Goal: Obtain resource: Download file/media

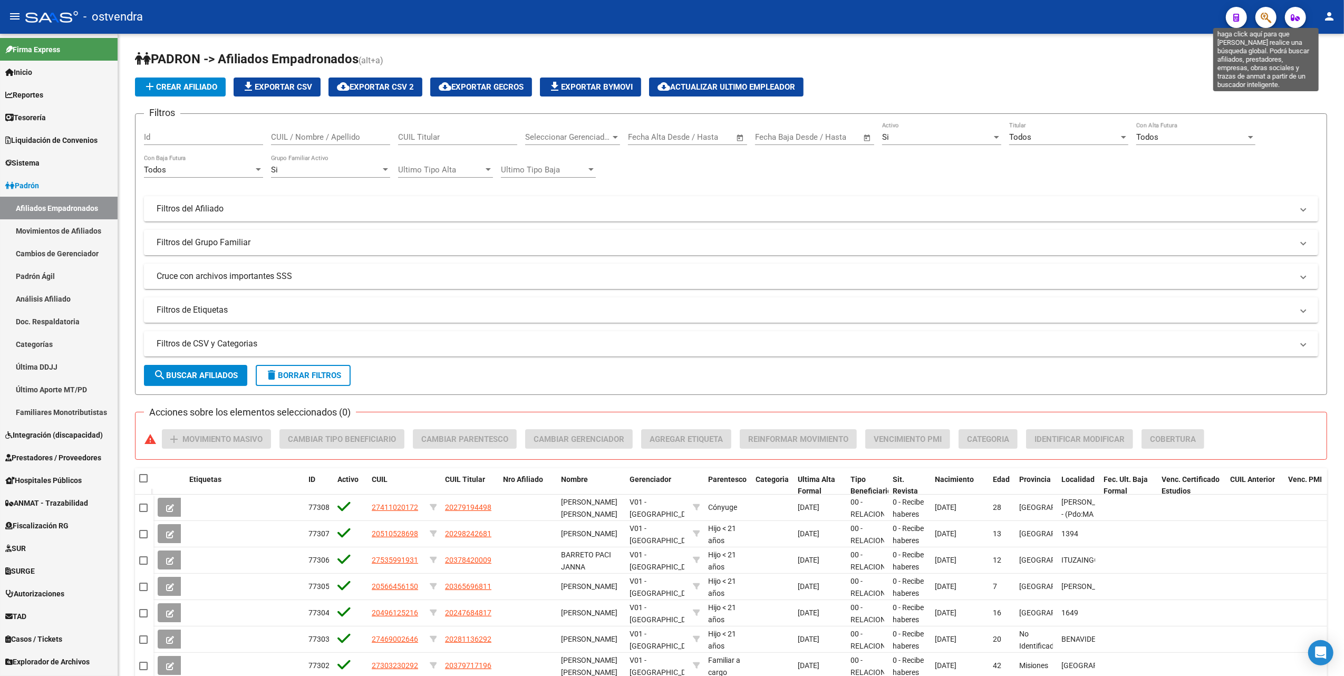
click at [1270, 19] on icon "button" at bounding box center [1265, 18] width 11 height 12
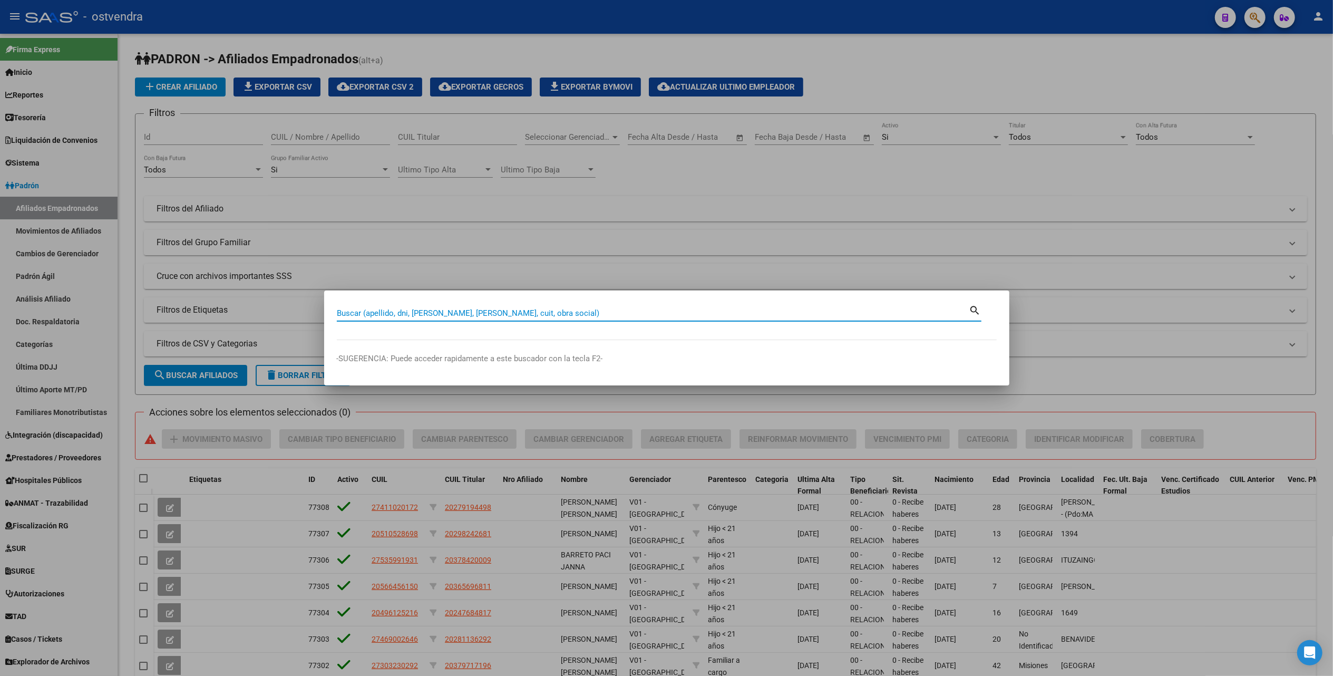
click at [586, 310] on input "Buscar (apellido, dni, [PERSON_NAME], [PERSON_NAME], cuit, obra social)" at bounding box center [653, 312] width 632 height 9
paste input "10697905"
type input "10697905"
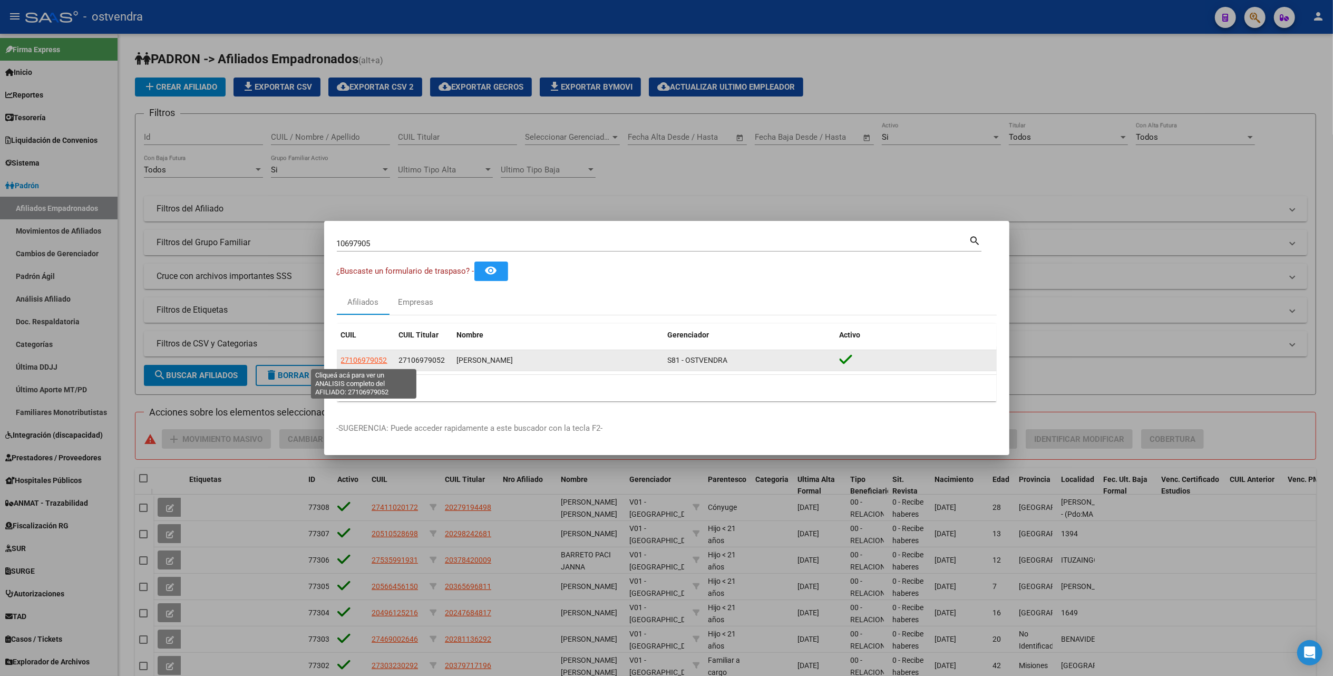
click at [373, 361] on span "27106979052" at bounding box center [364, 360] width 46 height 8
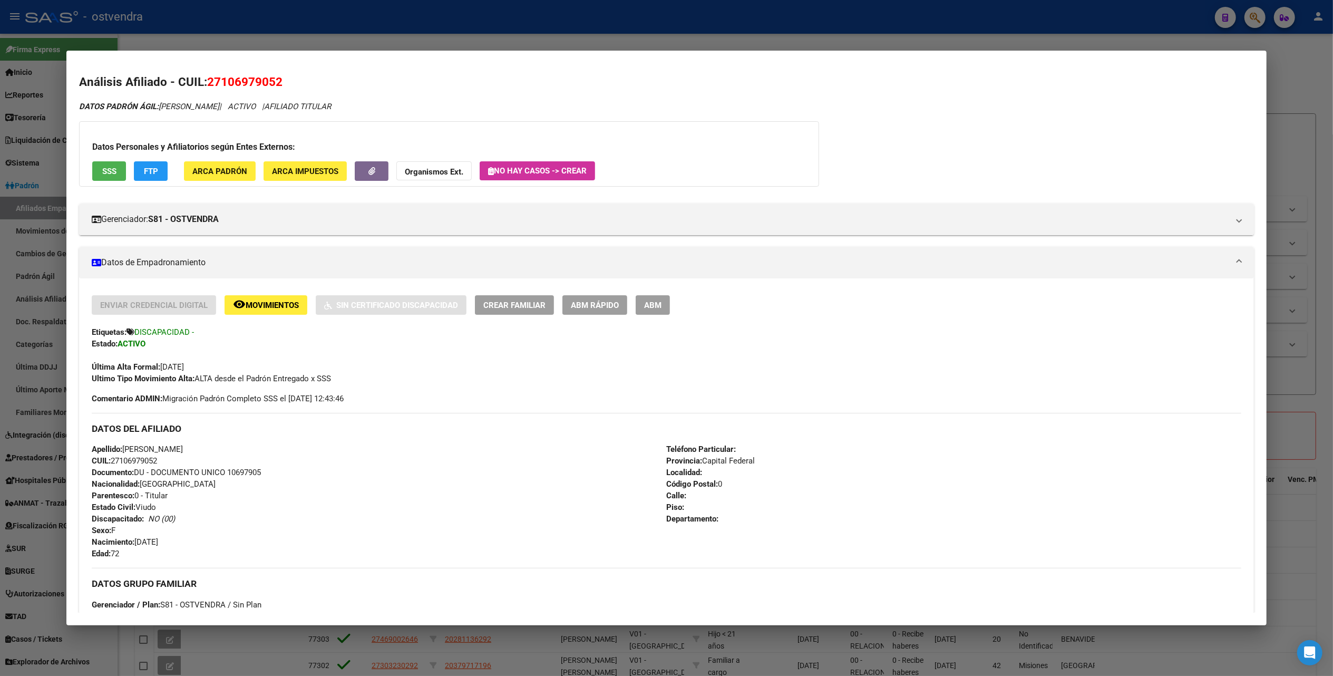
click at [418, 171] on strong "Organismos Ext." at bounding box center [434, 171] width 59 height 9
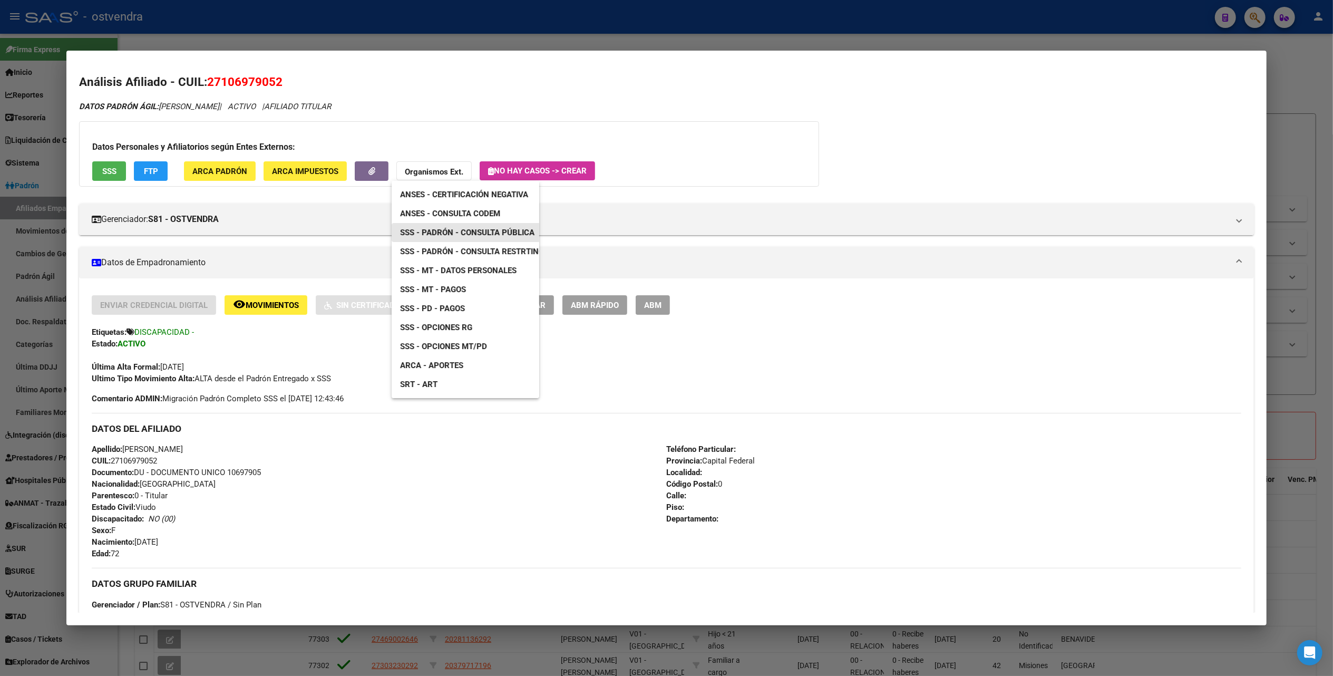
click at [475, 231] on span "SSS - Padrón - Consulta Pública" at bounding box center [467, 232] width 134 height 9
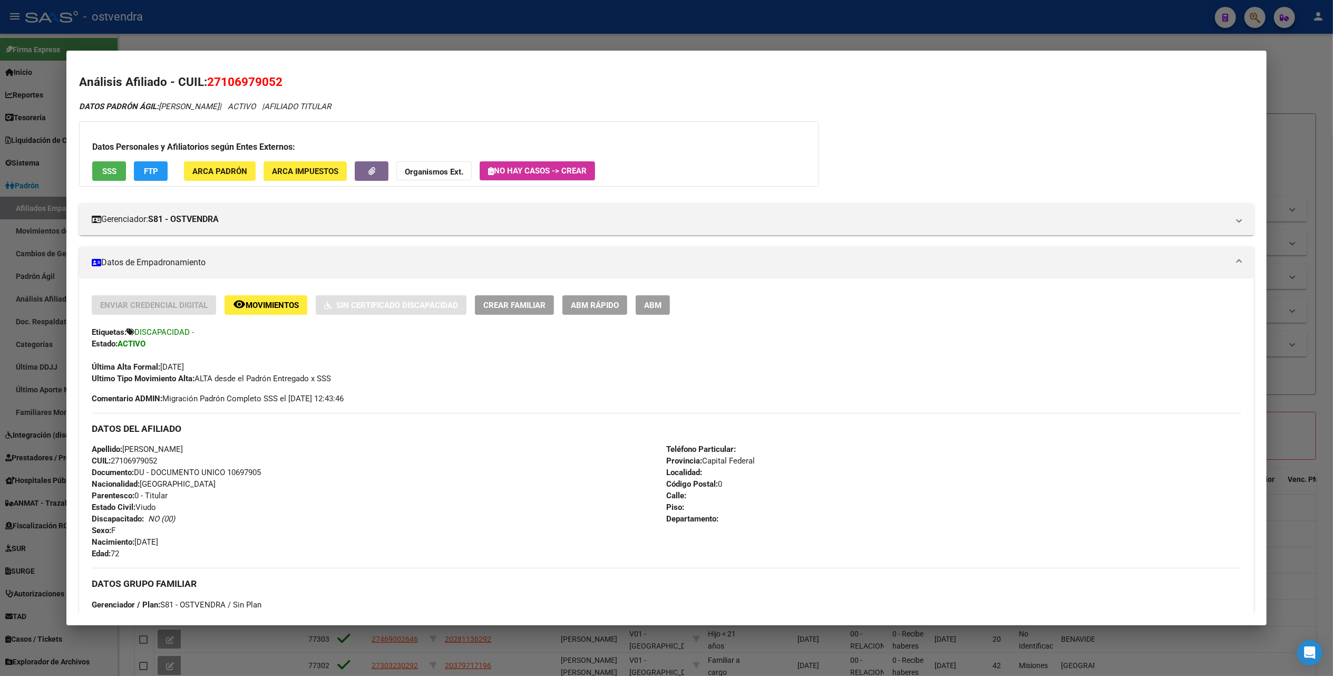
drag, startPoint x: 220, startPoint y: 81, endPoint x: 268, endPoint y: 83, distance: 48.5
click at [268, 83] on span "27106979052" at bounding box center [244, 82] width 75 height 14
copy span "10697905"
click at [1313, 65] on div at bounding box center [666, 338] width 1333 height 676
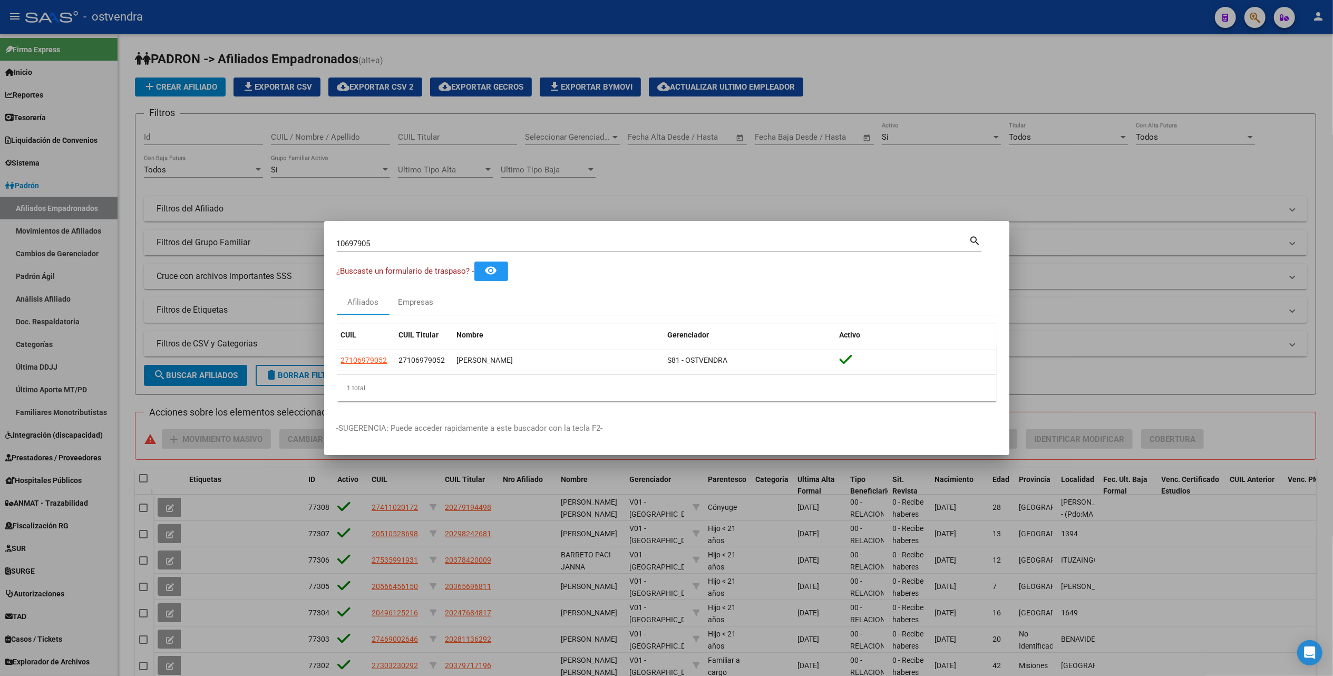
click at [1247, 91] on div at bounding box center [666, 338] width 1333 height 676
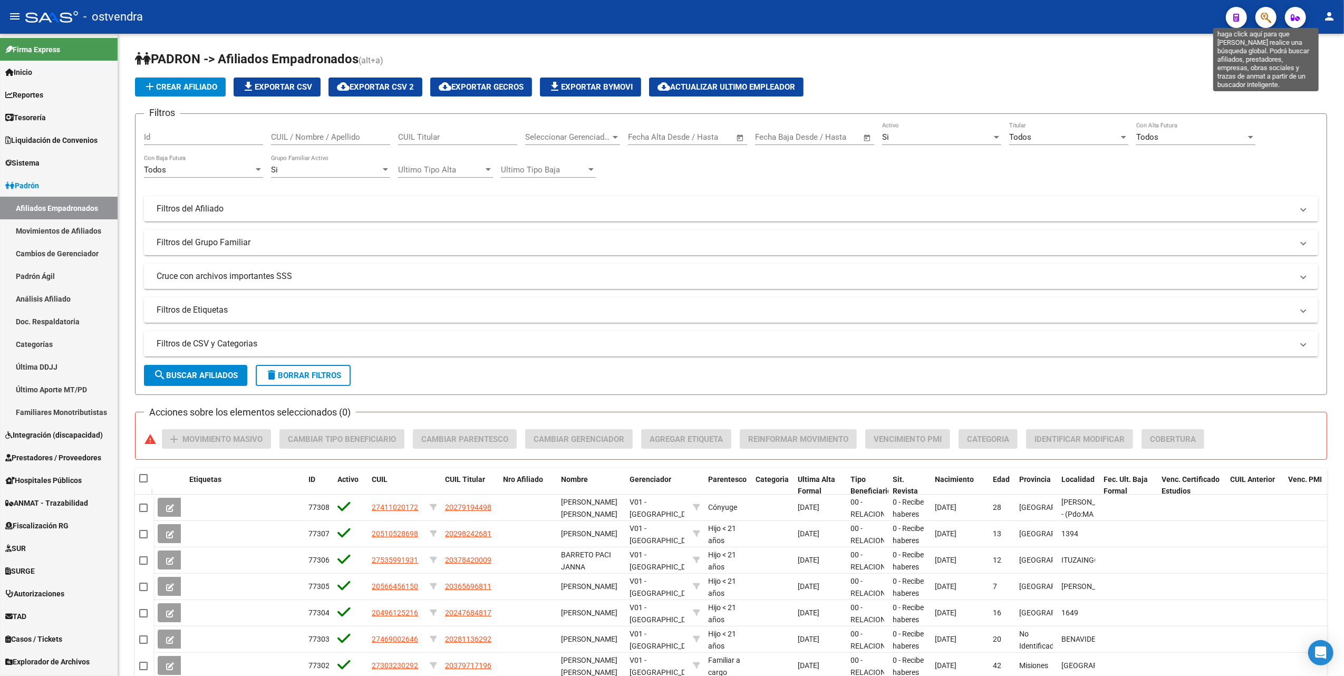
click at [1263, 14] on icon "button" at bounding box center [1265, 18] width 11 height 12
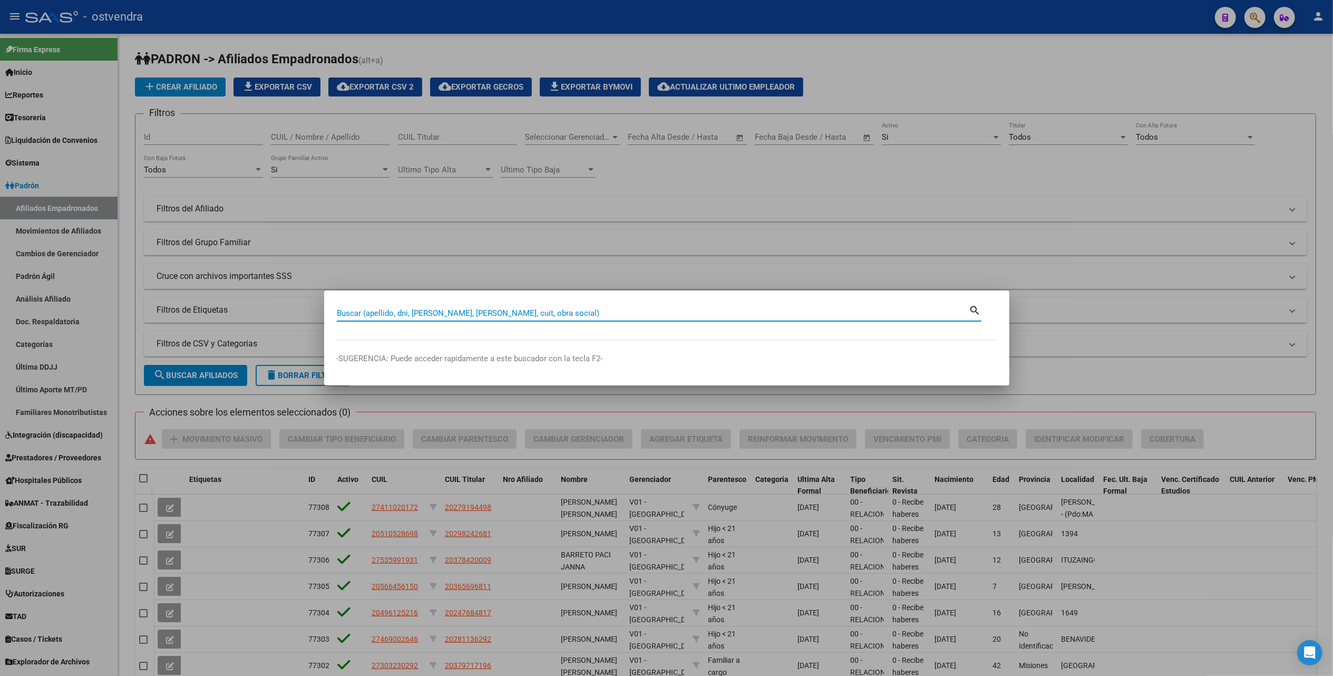
drag, startPoint x: 812, startPoint y: 314, endPoint x: 804, endPoint y: 336, distance: 22.8
click at [813, 317] on input "Buscar (apellido, dni, [PERSON_NAME], [PERSON_NAME], cuit, obra social)" at bounding box center [653, 312] width 632 height 9
paste input "49188451"
type input "49188451"
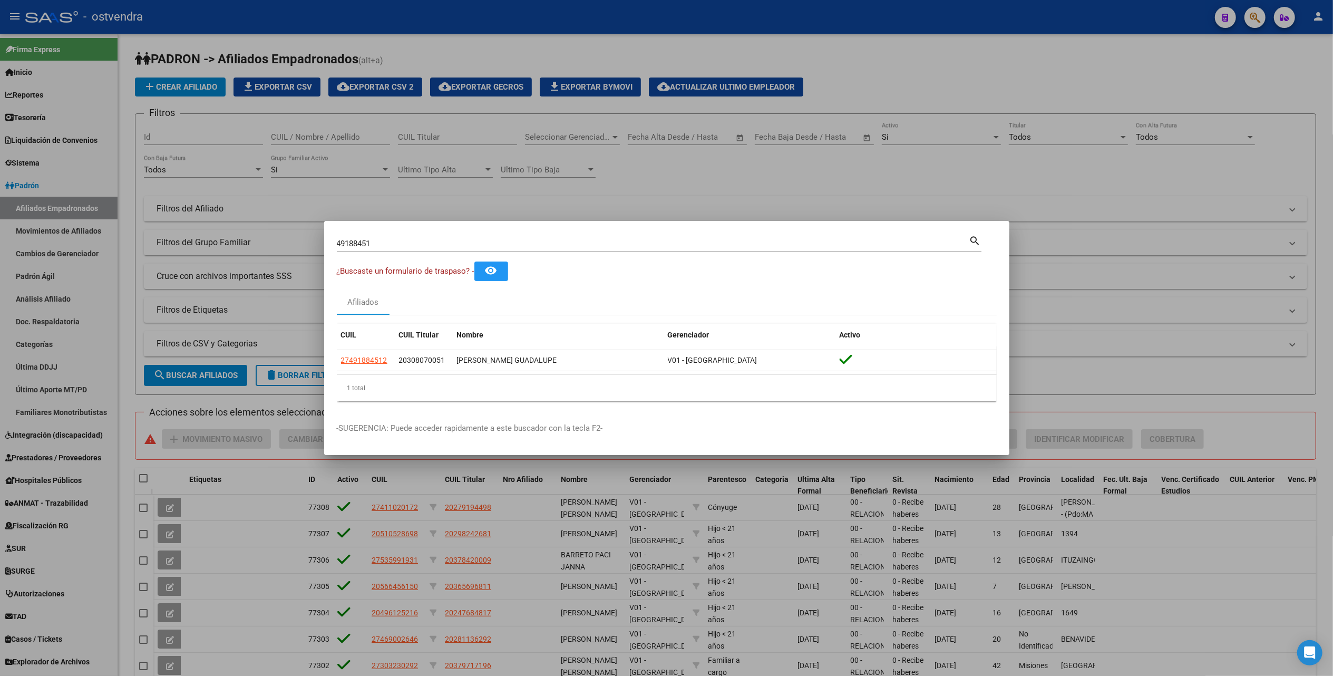
click at [986, 72] on div at bounding box center [666, 338] width 1333 height 676
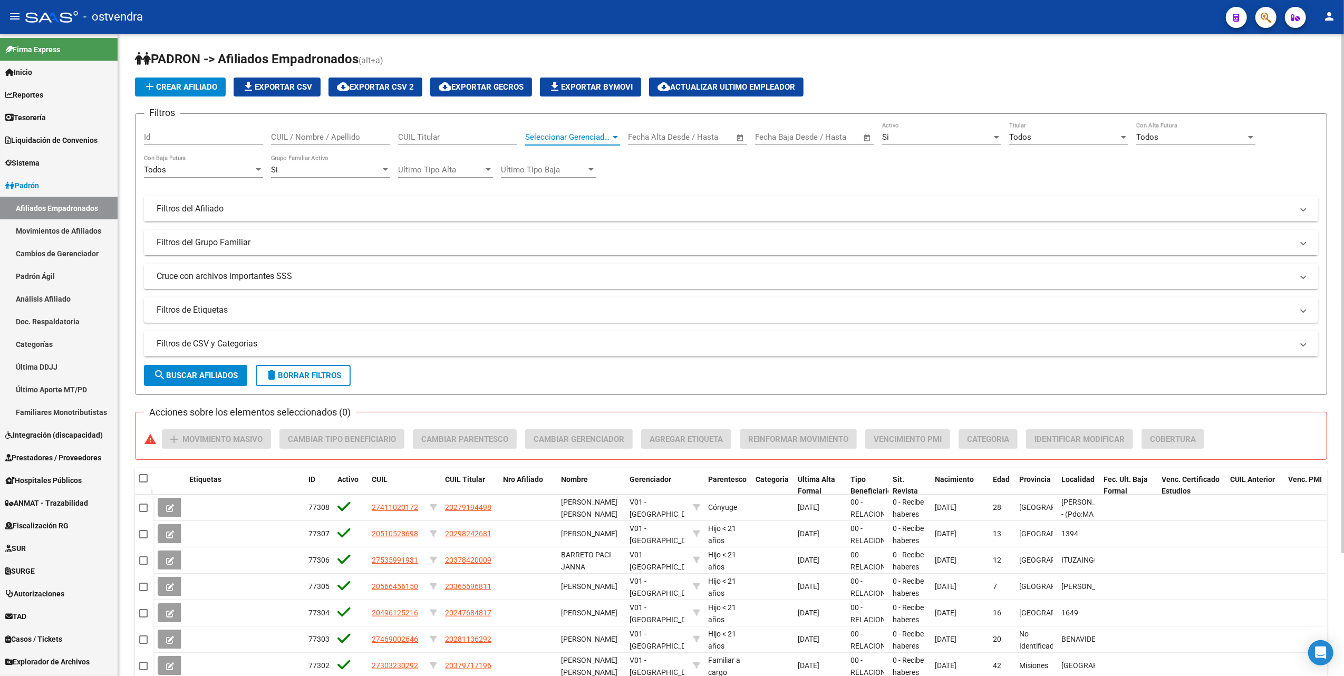
click at [615, 136] on div at bounding box center [614, 137] width 5 height 3
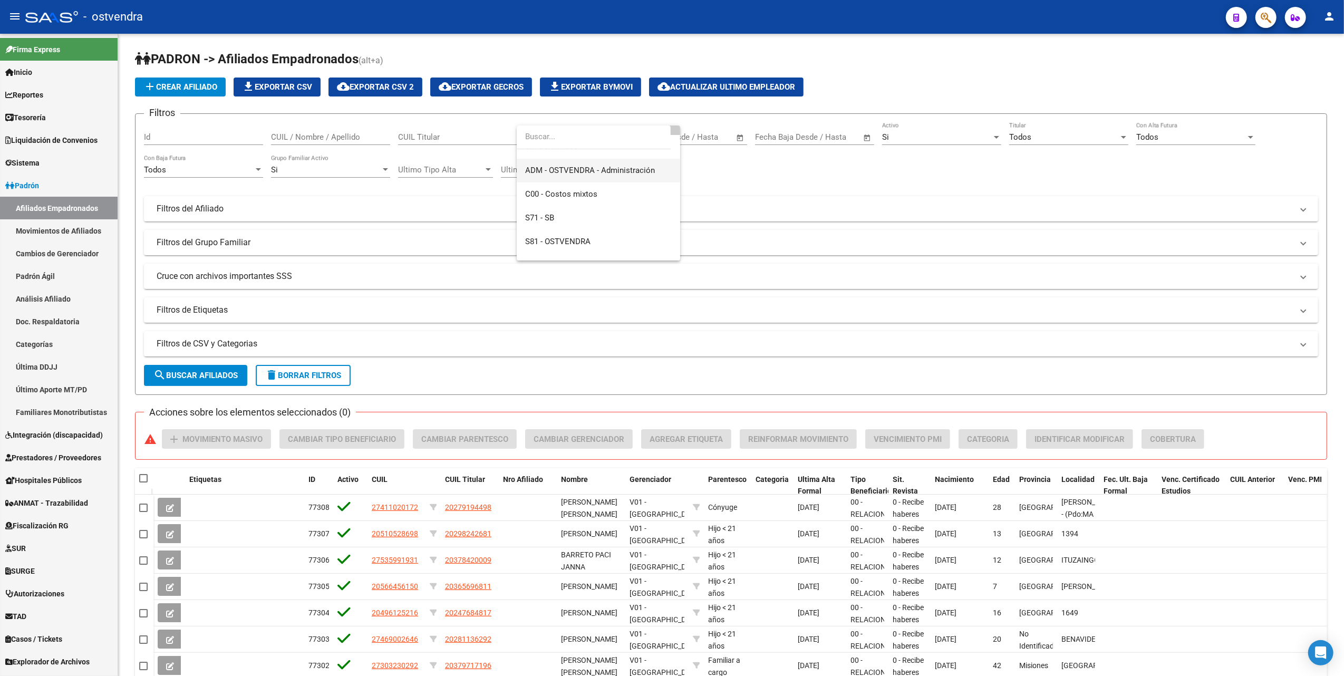
scroll to position [125, 0]
click at [550, 197] on span "S98 - Flex" at bounding box center [542, 201] width 34 height 9
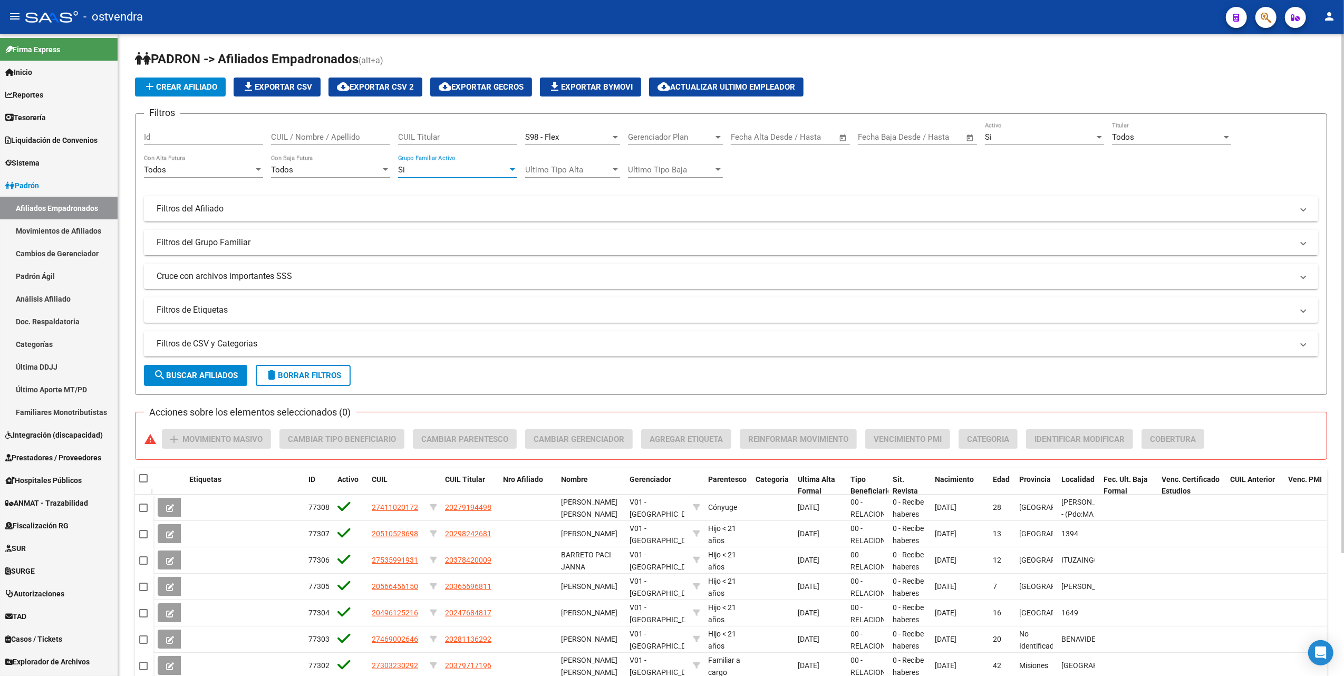
click at [511, 171] on div at bounding box center [512, 169] width 5 height 3
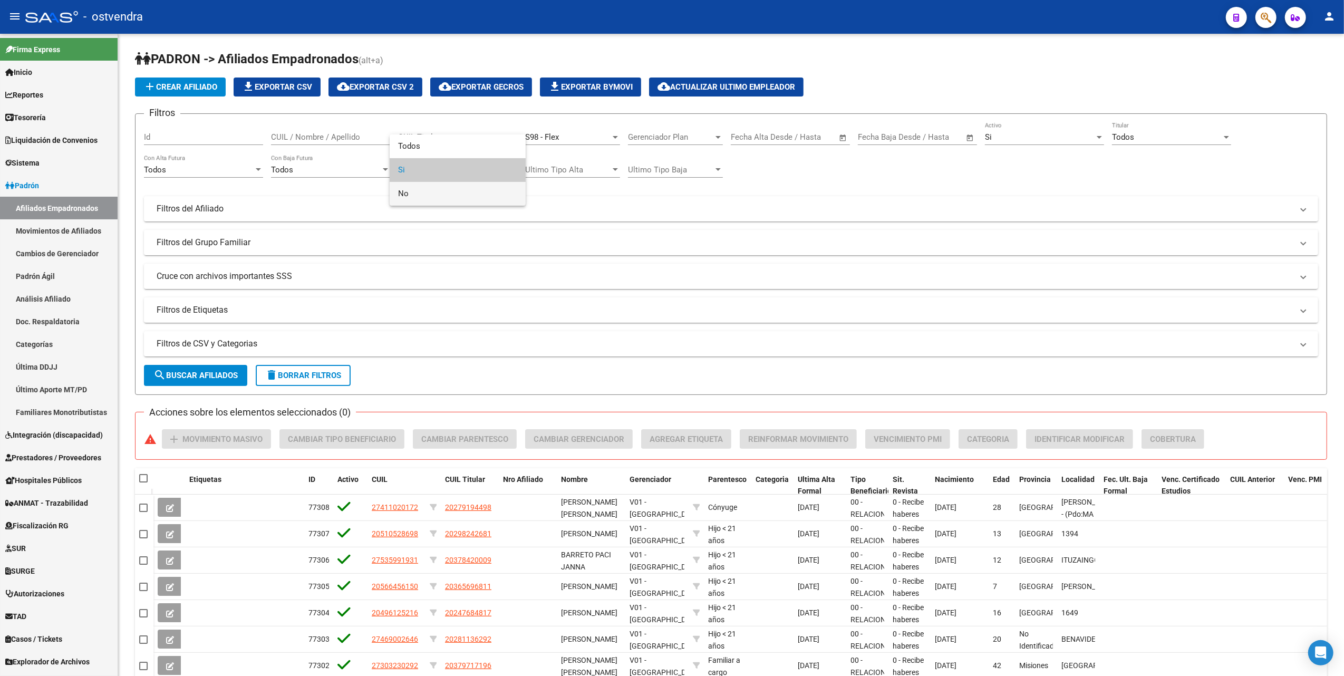
click at [418, 192] on span "No" at bounding box center [457, 194] width 119 height 24
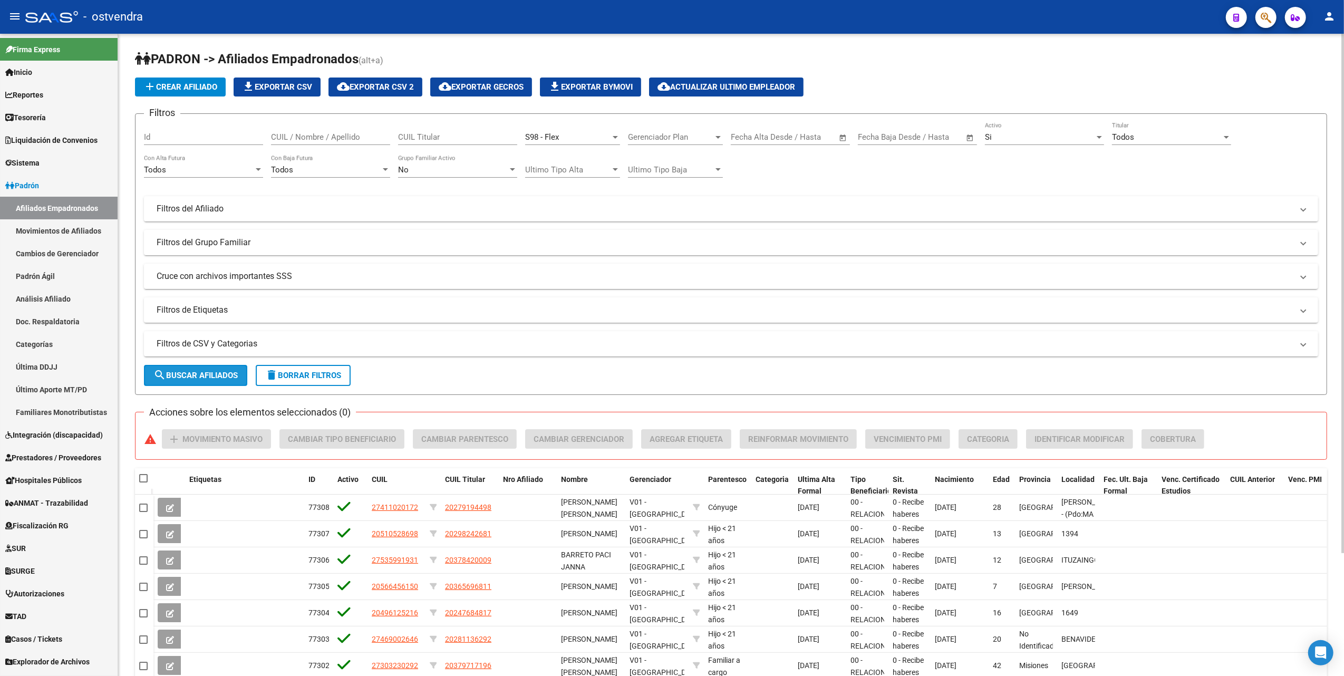
click at [207, 376] on span "search Buscar Afiliados" at bounding box center [195, 375] width 84 height 9
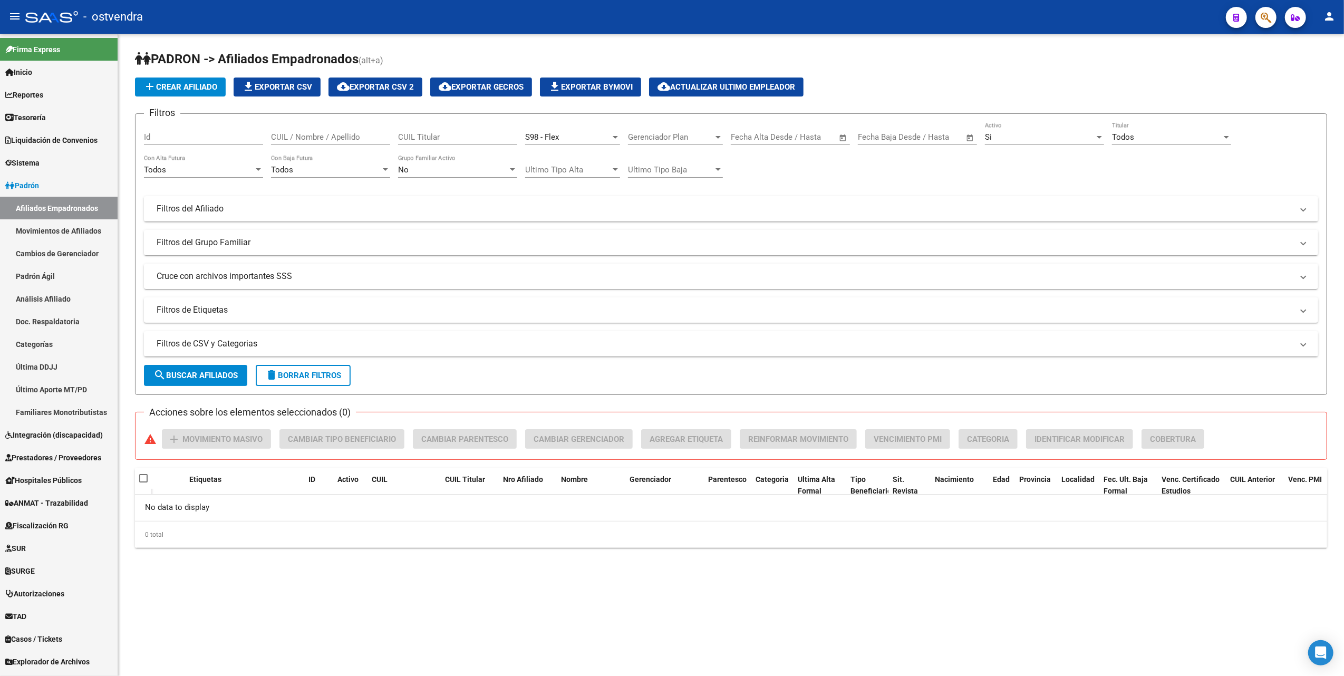
click at [507, 169] on div "No" at bounding box center [453, 169] width 110 height 9
click at [434, 139] on span "Si" at bounding box center [457, 146] width 119 height 24
click at [511, 169] on div at bounding box center [512, 169] width 5 height 3
click at [463, 140] on span "Todos" at bounding box center [457, 146] width 119 height 24
click at [215, 374] on span "search Buscar Afiliados" at bounding box center [195, 375] width 84 height 9
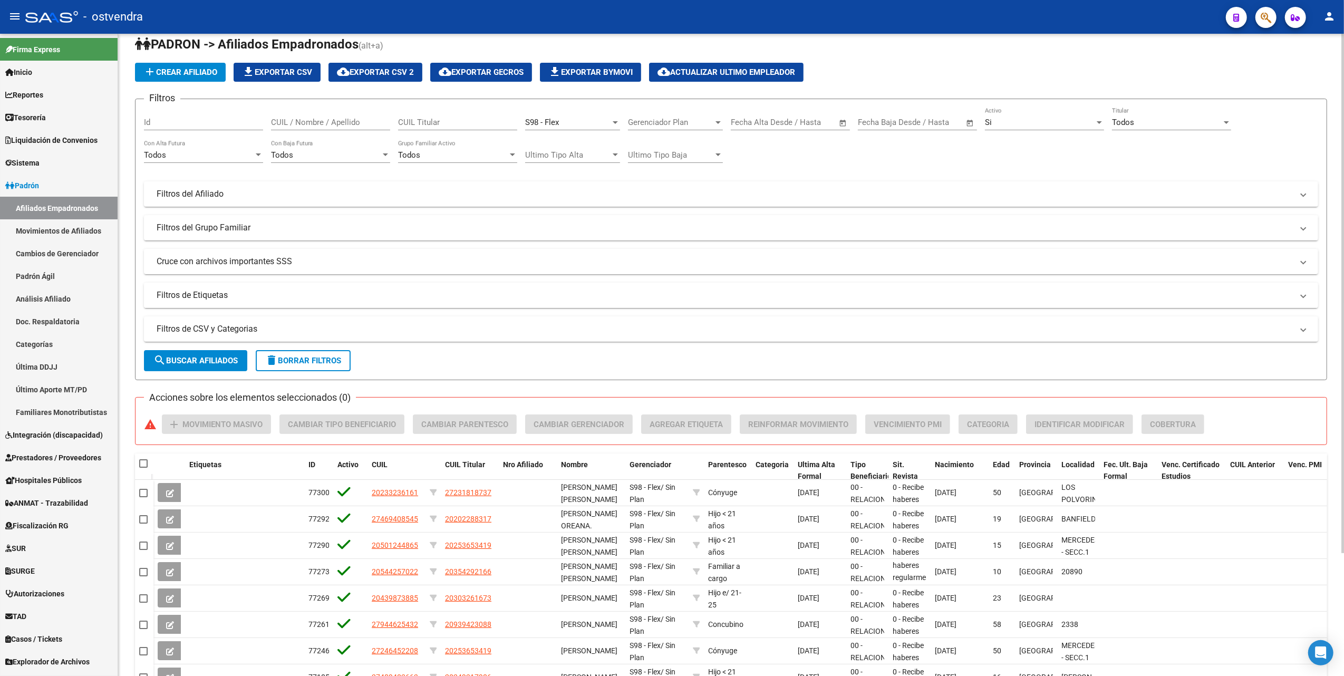
scroll to position [0, 0]
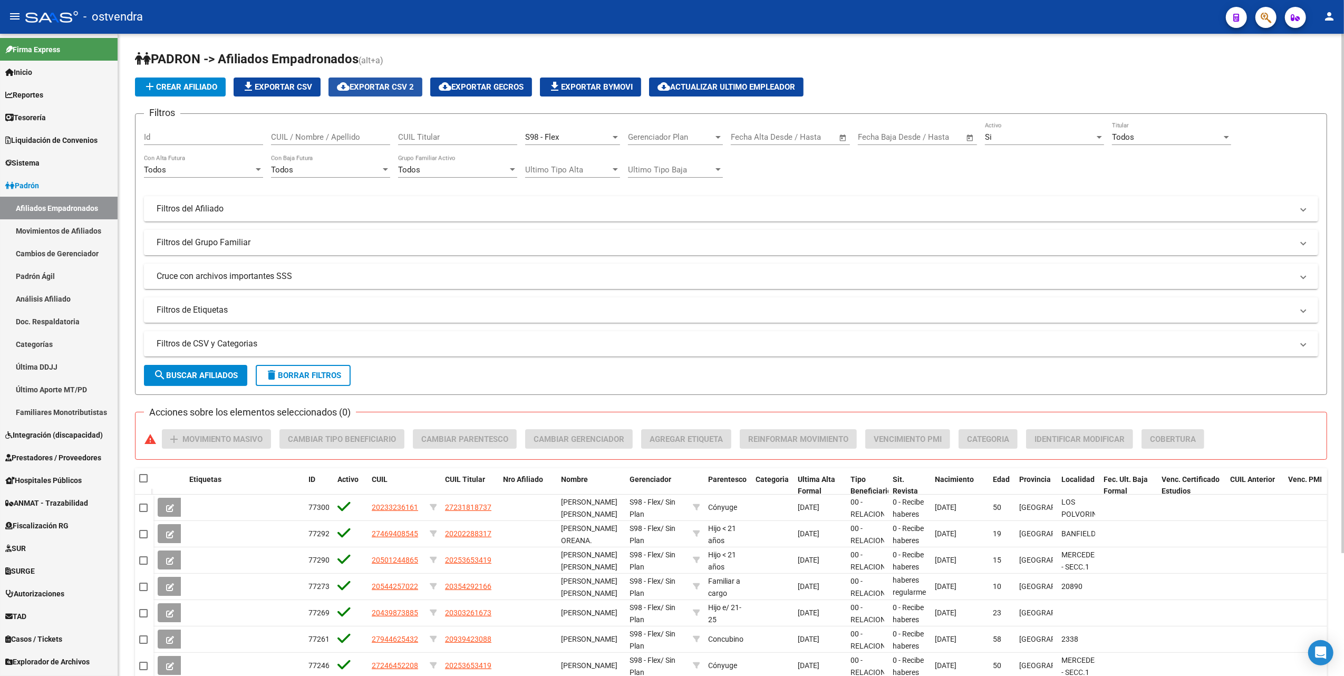
click at [406, 86] on span "cloud_download Exportar CSV 2" at bounding box center [375, 86] width 77 height 9
